Goal: Task Accomplishment & Management: Use online tool/utility

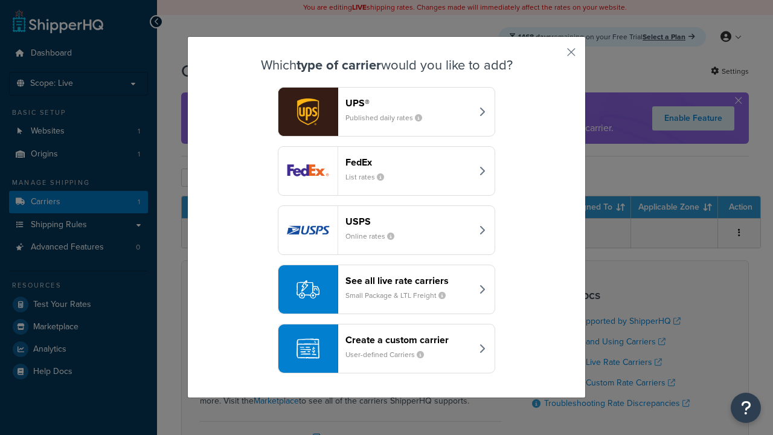
click at [386, 349] on div "Create a custom carrier User-defined Carriers" at bounding box center [408, 348] width 126 height 29
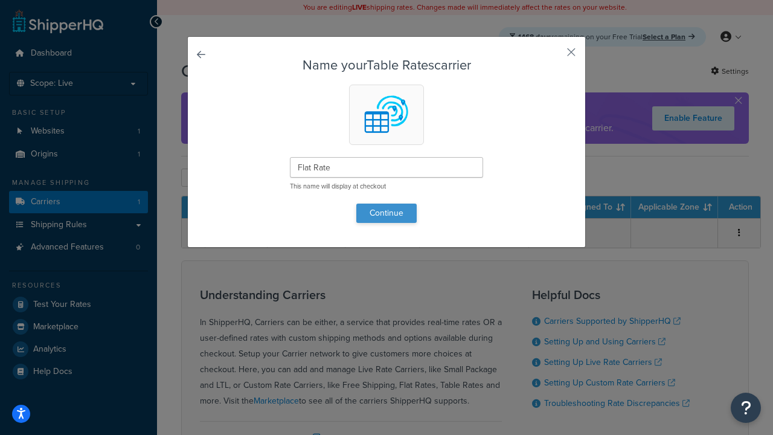
type input "Flat Rate"
click at [386, 213] on button "Continue" at bounding box center [386, 213] width 60 height 19
